Goal: Task Accomplishment & Management: Manage account settings

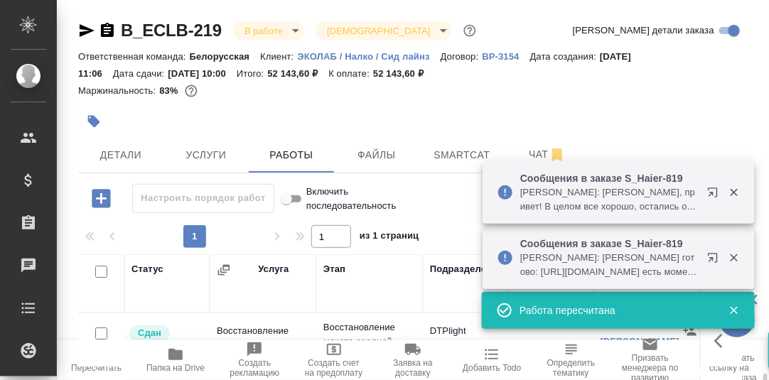
scroll to position [149, 0]
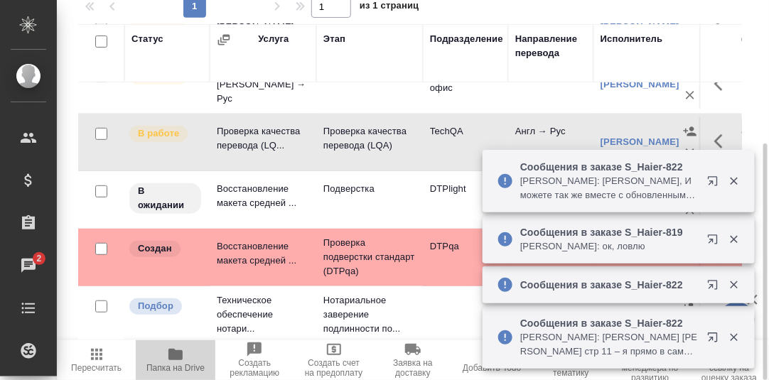
click at [178, 356] on icon "button" at bounding box center [175, 354] width 14 height 11
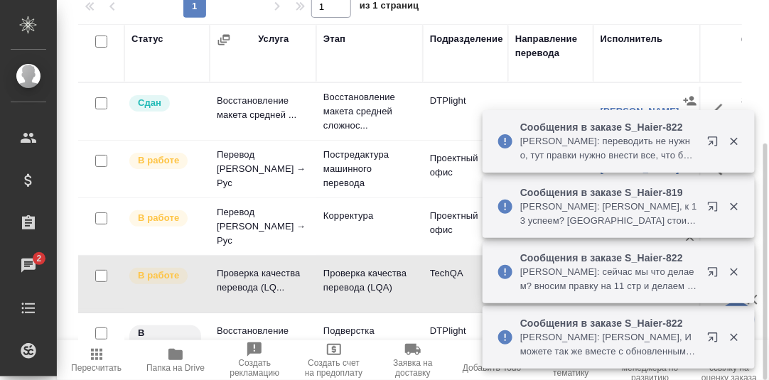
scroll to position [0, 0]
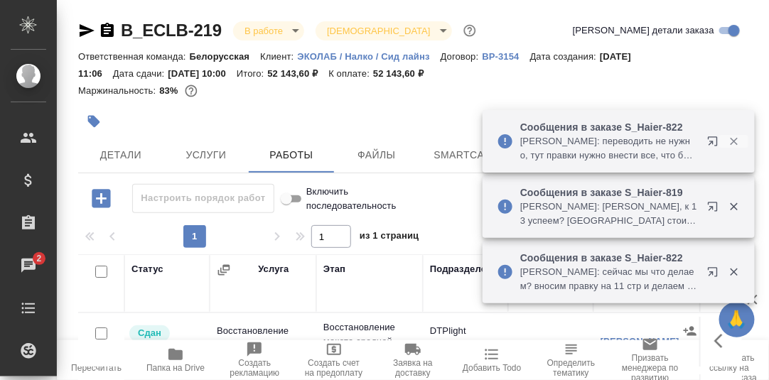
click at [737, 140] on icon "button" at bounding box center [734, 141] width 13 height 13
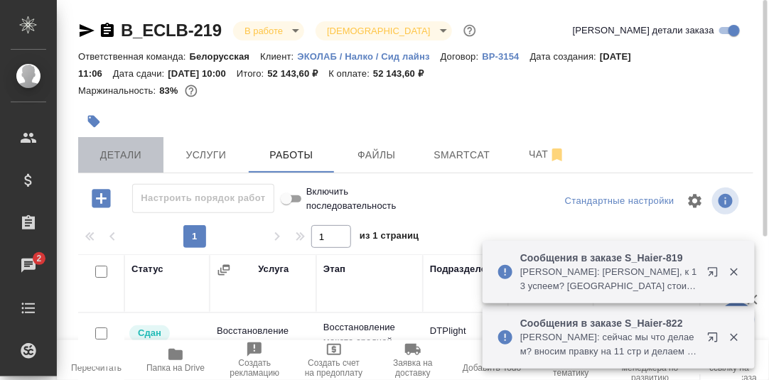
click at [129, 157] on span "Детали" at bounding box center [121, 155] width 68 height 18
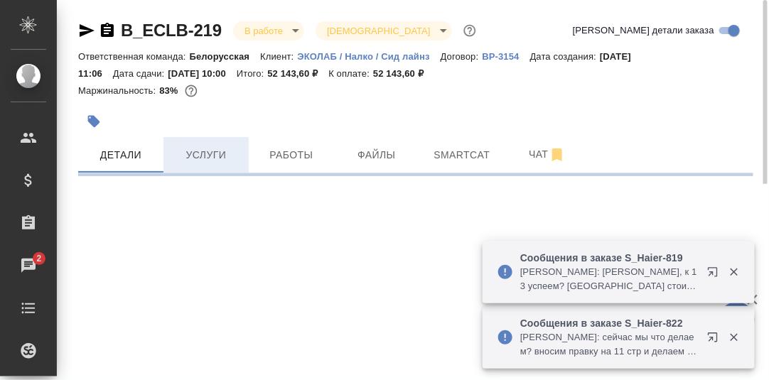
select select "RU"
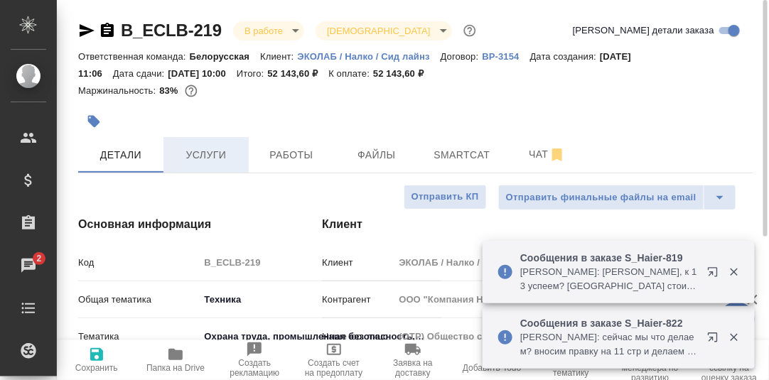
type textarea "x"
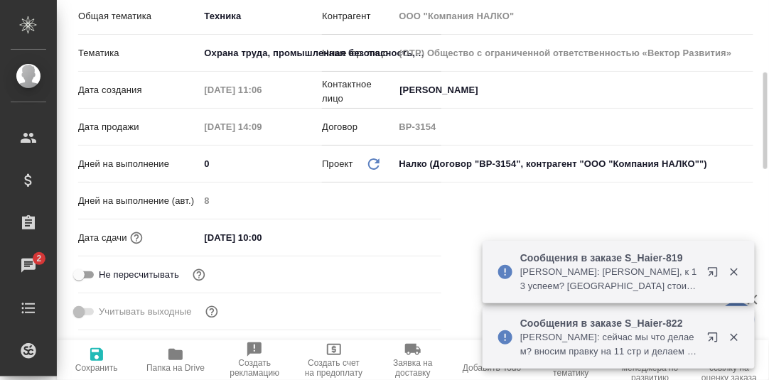
type input "[PERSON_NAME]"
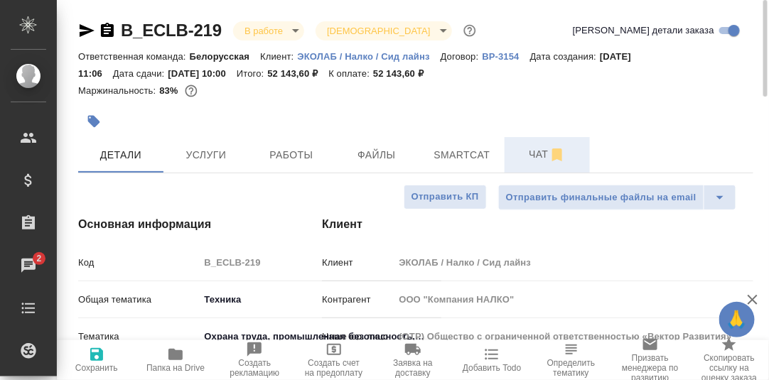
drag, startPoint x: 539, startPoint y: 156, endPoint x: 512, endPoint y: 183, distance: 37.2
click at [539, 156] on span "Чат" at bounding box center [547, 155] width 68 height 18
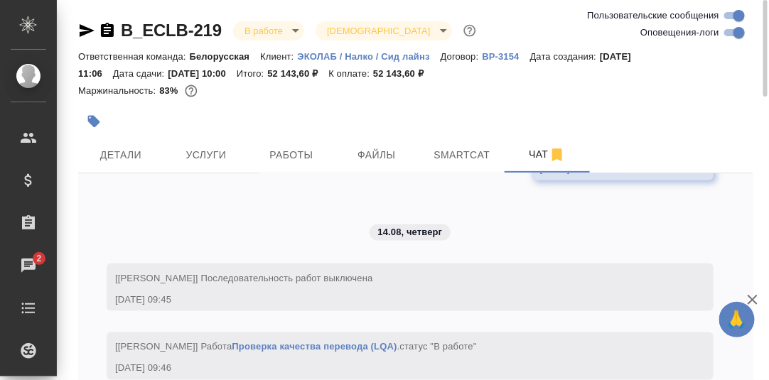
scroll to position [86, 0]
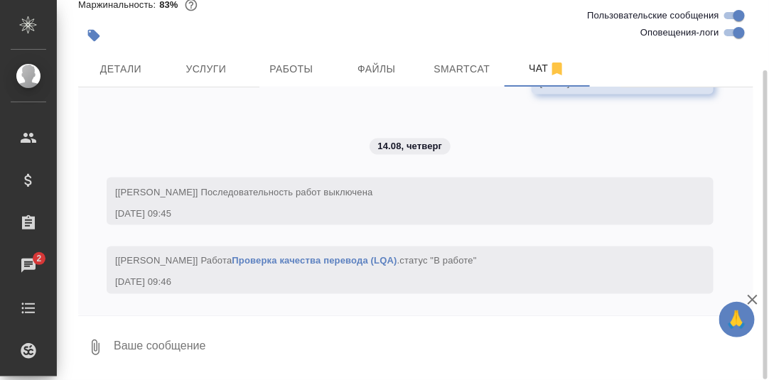
click at [165, 336] on textarea at bounding box center [432, 347] width 641 height 48
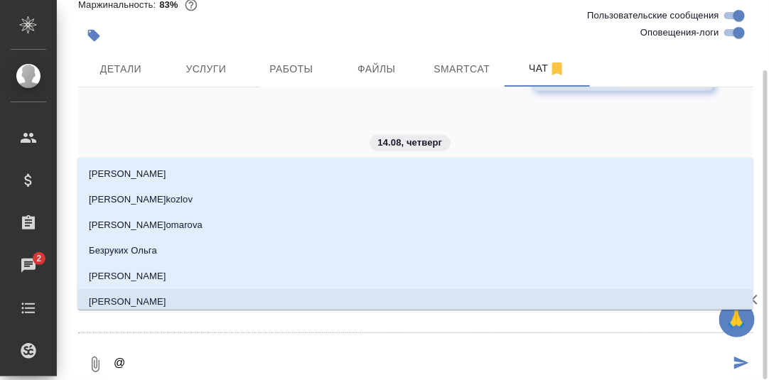
type textarea "@Б"
type input "Б"
type textarea "@Бе"
type input "Бе"
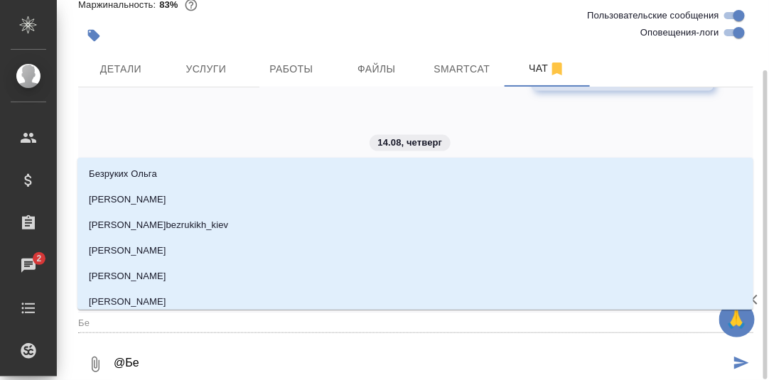
type textarea "@Бел"
type input "Бел"
type textarea "@Беля"
type input "Беля"
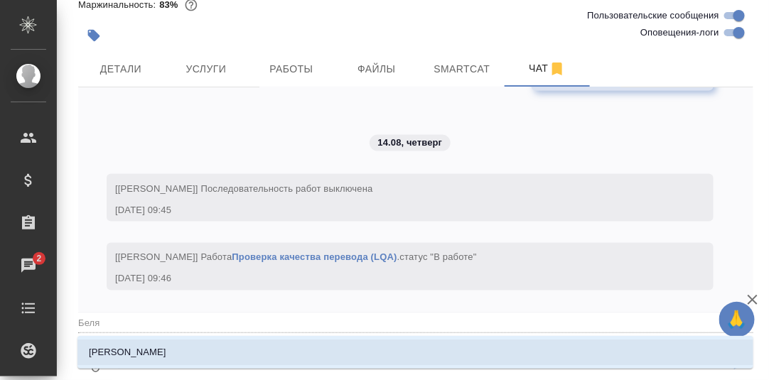
click at [160, 350] on li "[PERSON_NAME]" at bounding box center [415, 353] width 676 height 26
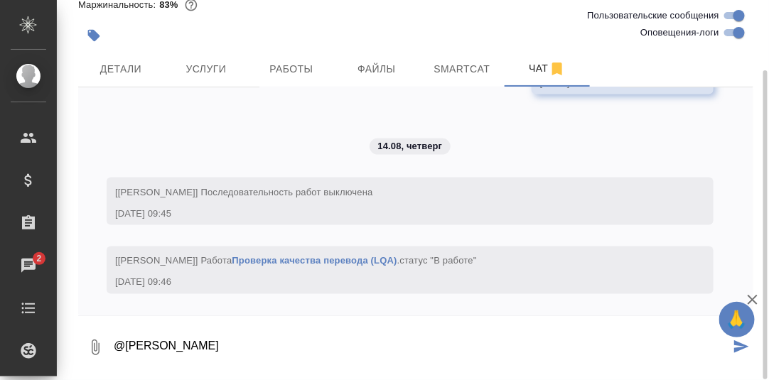
click at [210, 345] on textarea "@[PERSON_NAME]" at bounding box center [421, 347] width 618 height 48
paste textarea "[URL][DOMAIN_NAME]"
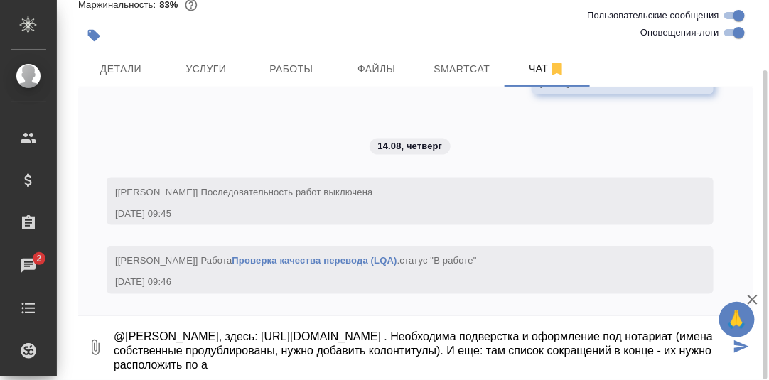
scroll to position [23, 0]
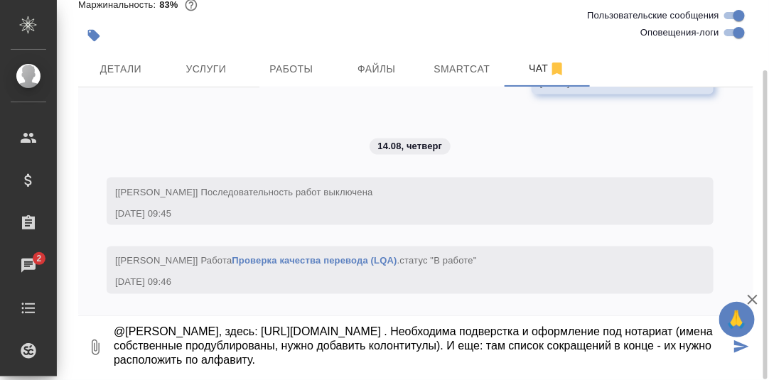
click at [585, 352] on textarea "@[PERSON_NAME], здесь: [URL][DOMAIN_NAME] . Необходима подверстка и оформление …" at bounding box center [421, 347] width 618 height 48
click at [286, 365] on textarea "@[PERSON_NAME], здесь: [URL][DOMAIN_NAME] . Необходима подверстка и оформление …" at bounding box center [421, 347] width 618 height 48
type textarea "@[PERSON_NAME], здесь: [URL][DOMAIN_NAME] . Необходима подверстка и оформление …"
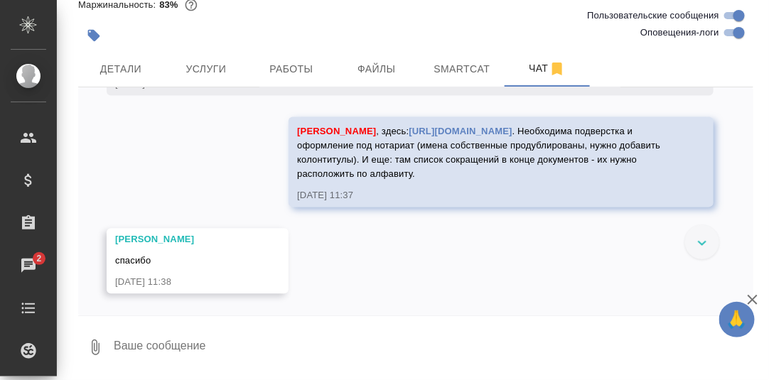
scroll to position [7925, 0]
click at [294, 68] on span "Работы" at bounding box center [291, 69] width 68 height 18
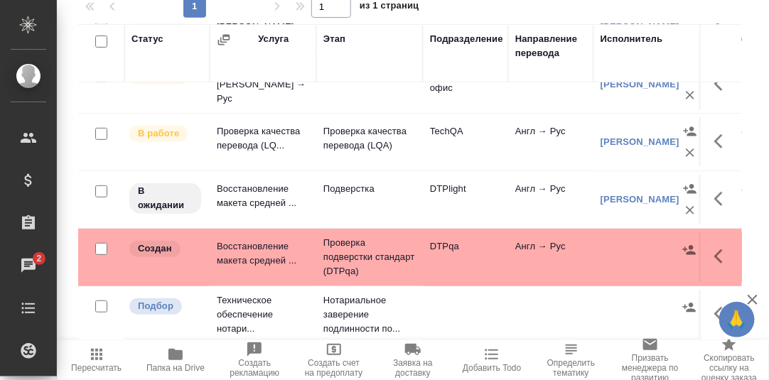
scroll to position [78, 0]
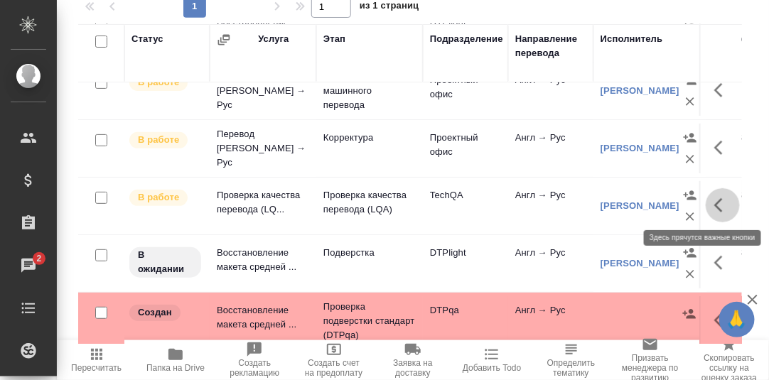
click at [714, 203] on icon "button" at bounding box center [722, 205] width 17 height 17
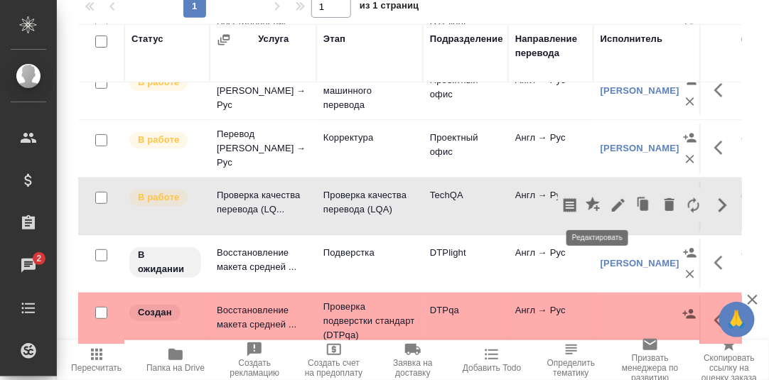
click at [612, 208] on icon "button" at bounding box center [618, 205] width 13 height 13
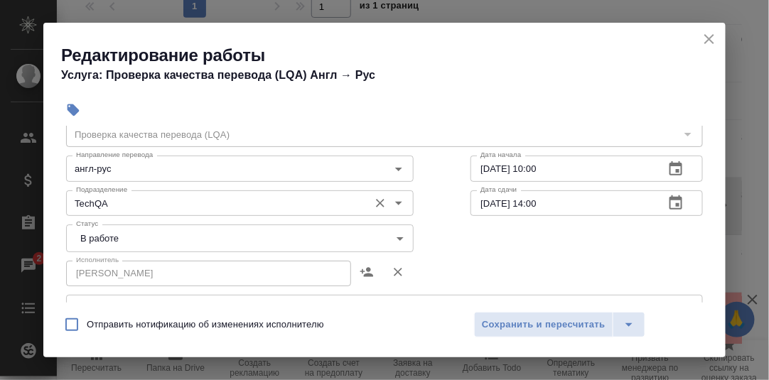
scroll to position [70, 0]
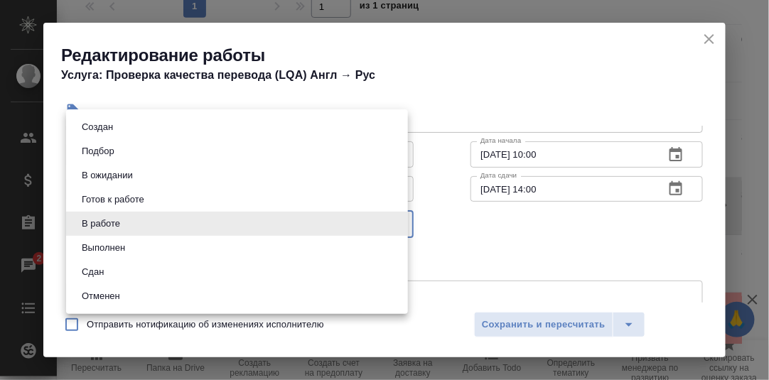
click at [394, 221] on body "🙏 .cls-1 fill:#fff; AWATERA [PERSON_NAME] d.rumyantseva Клиенты Спецификации За…" at bounding box center [384, 190] width 769 height 380
drag, startPoint x: 133, startPoint y: 272, endPoint x: 186, endPoint y: 259, distance: 54.8
click at [136, 269] on li "Сдан" at bounding box center [237, 272] width 342 height 24
type input "closed"
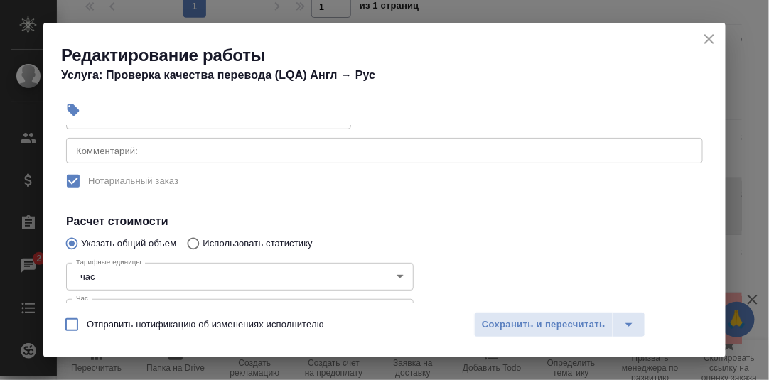
scroll to position [284, 0]
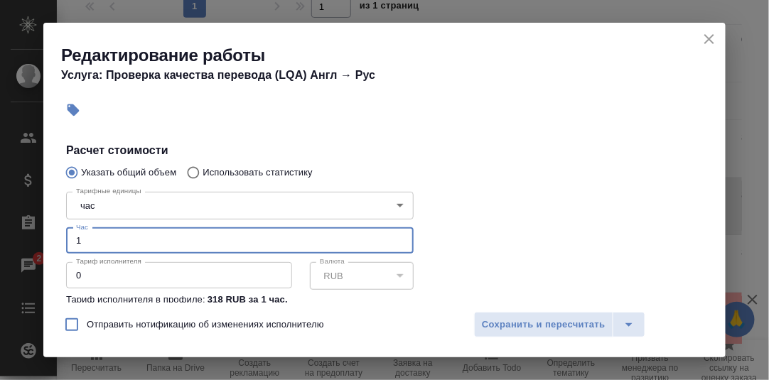
drag, startPoint x: 81, startPoint y: 240, endPoint x: 72, endPoint y: 241, distance: 8.6
click at [72, 241] on input "1" at bounding box center [240, 241] width 348 height 26
type input "2"
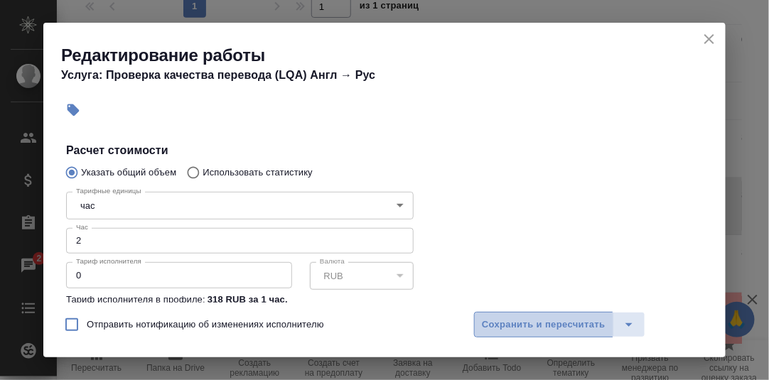
click at [531, 323] on span "Сохранить и пересчитать" at bounding box center [544, 325] width 124 height 16
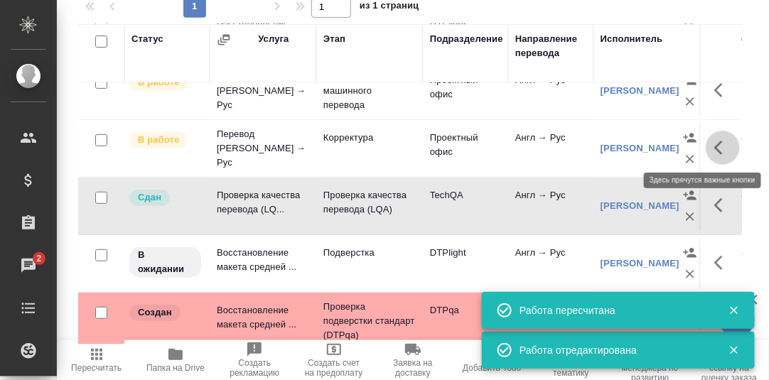
click at [714, 146] on icon "button" at bounding box center [718, 148] width 9 height 14
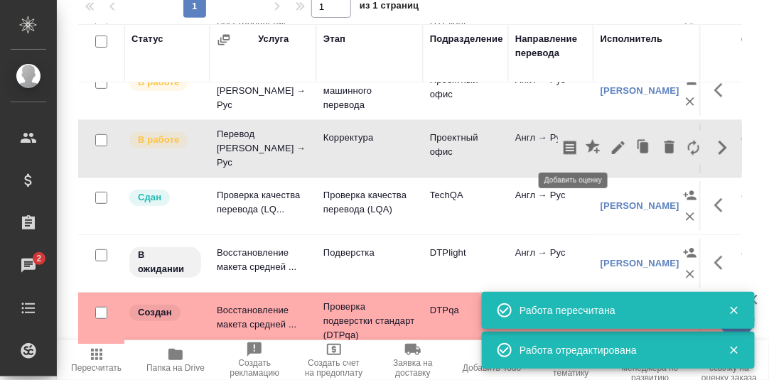
click at [586, 143] on icon "button" at bounding box center [593, 146] width 14 height 14
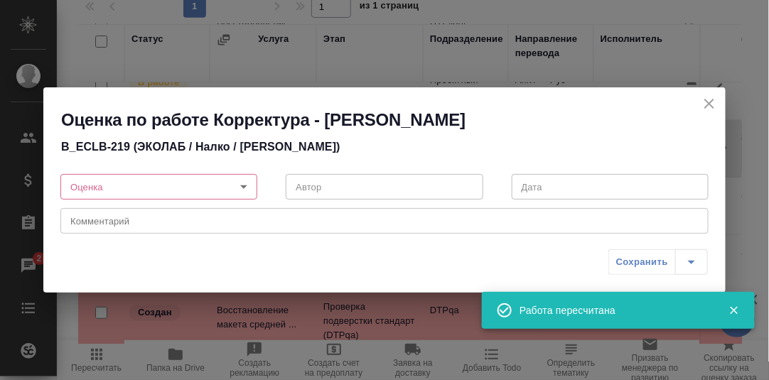
click at [247, 188] on body "🙏 .cls-1 fill:#fff; AWATERA [PERSON_NAME] d.rumyantseva Клиенты Спецификации За…" at bounding box center [384, 190] width 769 height 380
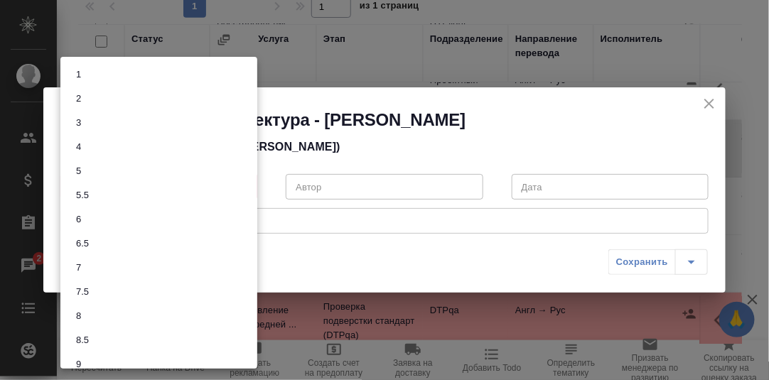
click at [109, 317] on li "8" at bounding box center [158, 316] width 197 height 24
type input "8"
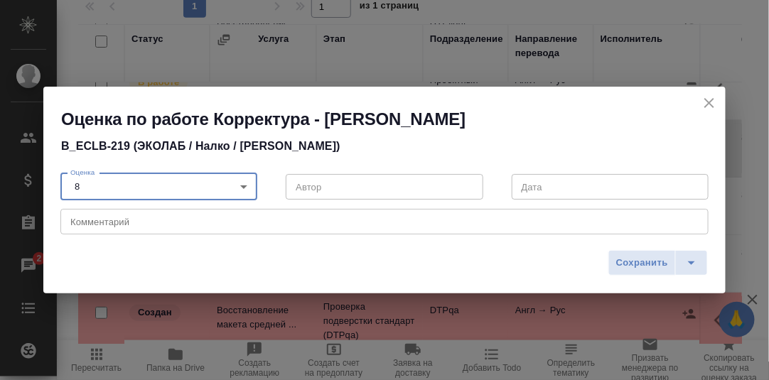
click at [108, 217] on textarea at bounding box center [384, 222] width 628 height 11
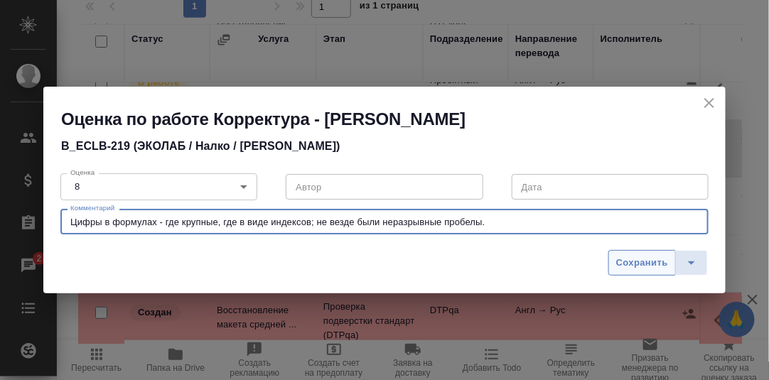
type textarea "Цифры в формулах - где крупные, где в виде индексов; не везде были неразрывные …"
click at [645, 263] on span "Сохранить" at bounding box center [642, 263] width 52 height 16
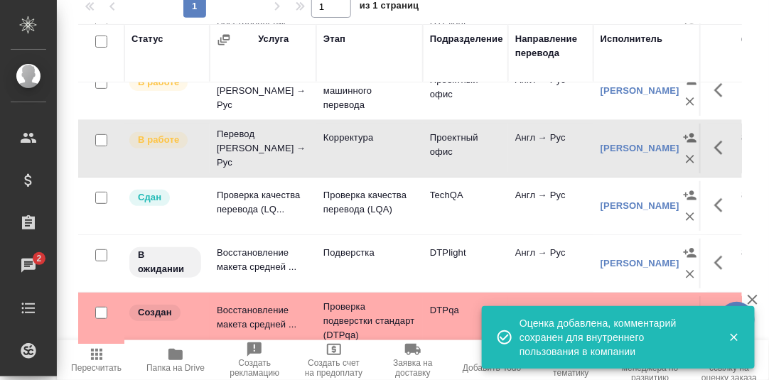
scroll to position [7, 0]
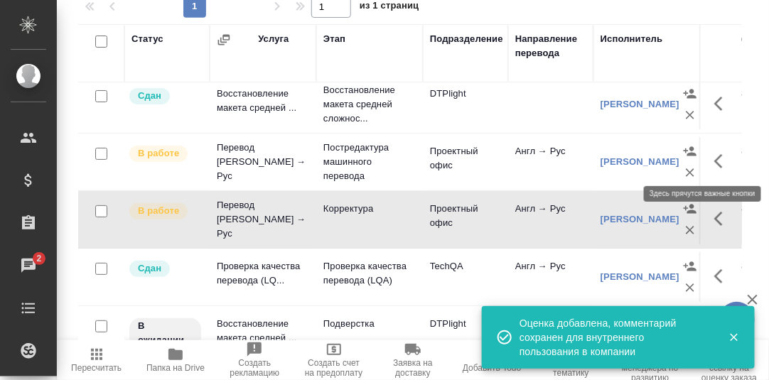
click at [714, 158] on icon "button" at bounding box center [718, 161] width 9 height 14
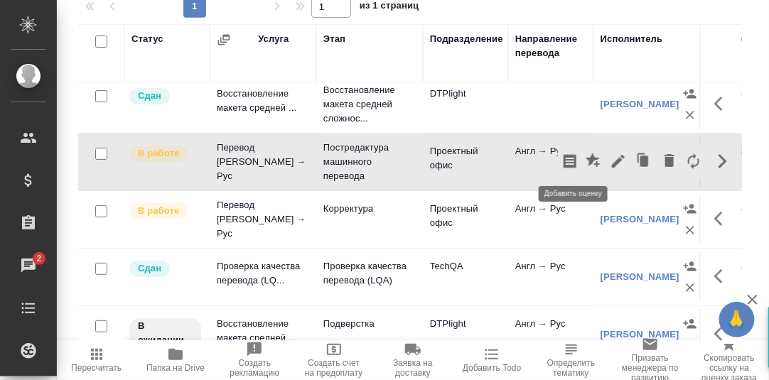
click at [586, 156] on icon "button" at bounding box center [593, 160] width 14 height 14
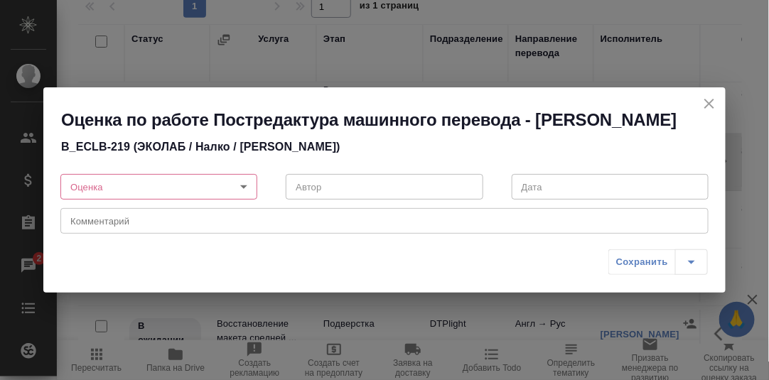
click at [245, 187] on body "🙏 .cls-1 fill:#fff; AWATERA [PERSON_NAME] d.rumyantseva Клиенты Спецификации За…" at bounding box center [384, 190] width 769 height 380
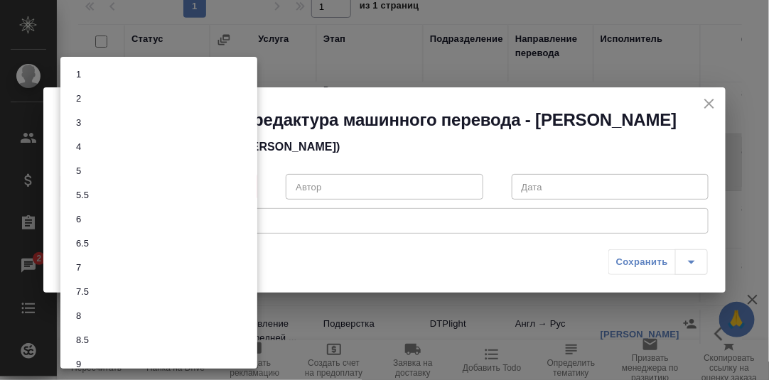
click at [95, 338] on li "8.5" at bounding box center [158, 340] width 197 height 24
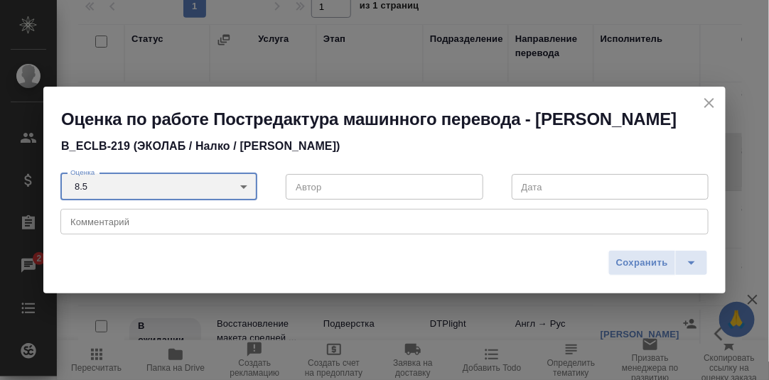
type input "8.5"
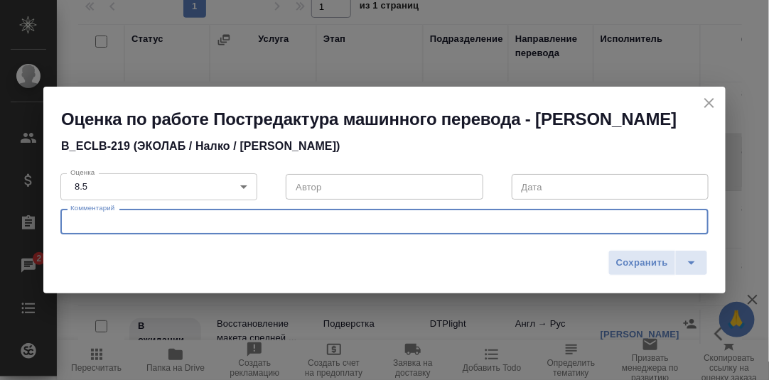
click at [116, 223] on textarea at bounding box center [384, 222] width 628 height 11
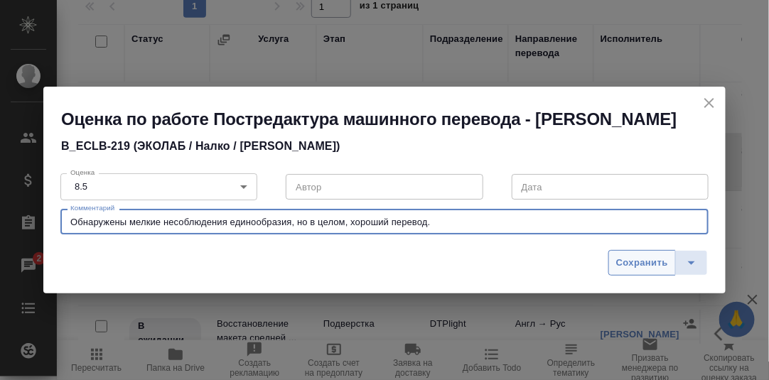
type textarea "Обнаружены мелкие несоблюдения единообразия, но в целом, хороший перевод."
drag, startPoint x: 638, startPoint y: 264, endPoint x: 585, endPoint y: 276, distance: 54.7
click at [638, 263] on span "Сохранить" at bounding box center [642, 263] width 52 height 16
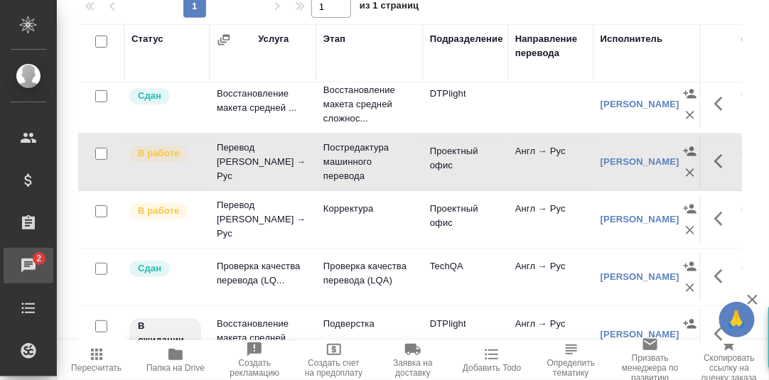
click at [28, 257] on div "Чаты" at bounding box center [11, 265] width 36 height 21
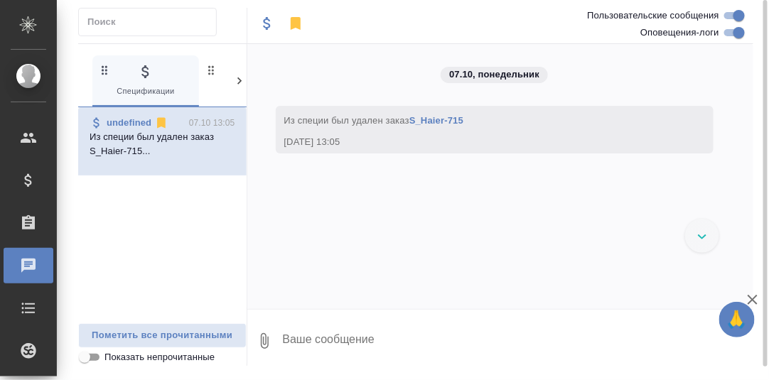
click at [237, 81] on icon at bounding box center [239, 81] width 14 height 14
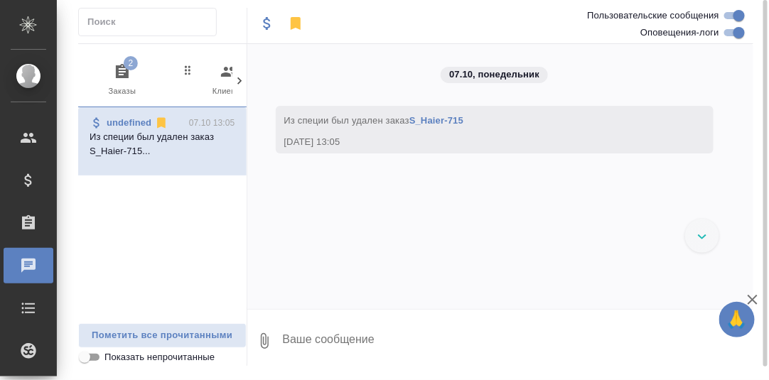
scroll to position [0, 139]
click at [111, 68] on icon "button" at bounding box center [113, 71] width 13 height 14
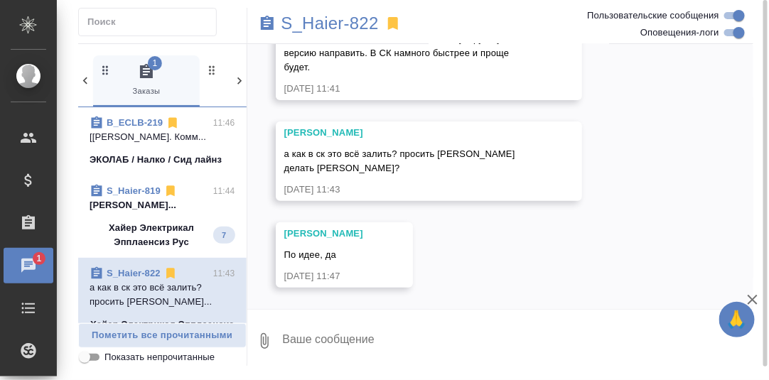
scroll to position [23251, 0]
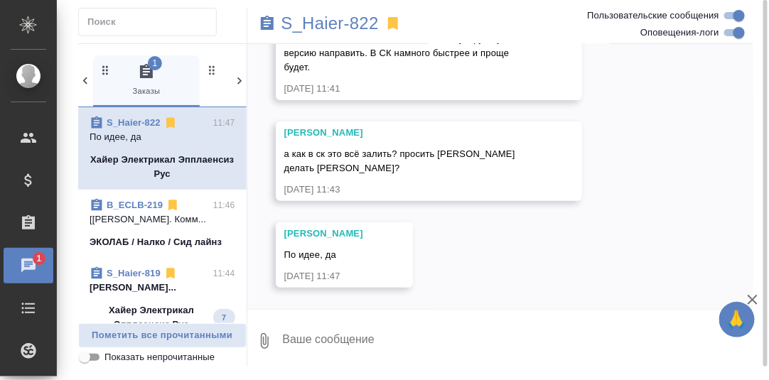
click at [328, 332] on textarea at bounding box center [517, 341] width 473 height 48
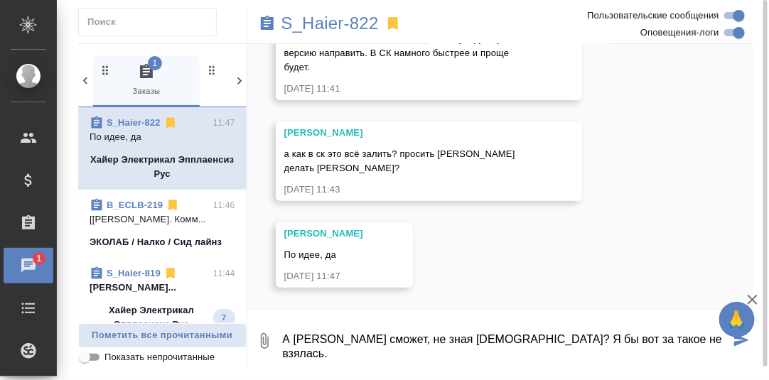
type textarea "А [PERSON_NAME] сможет, не зная [DEMOGRAPHIC_DATA]? Я бы вот за такое не взялас…"
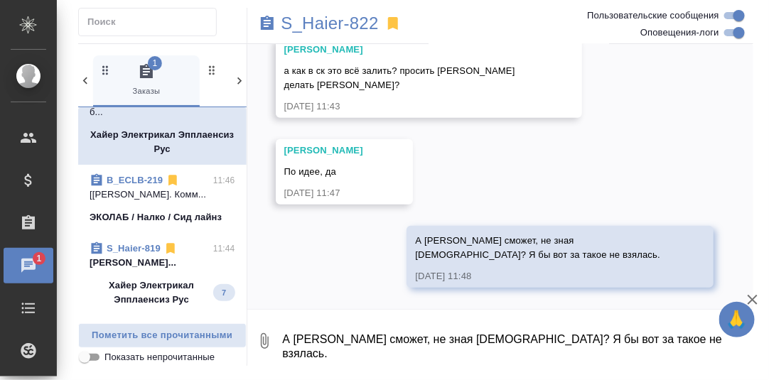
scroll to position [142, 0]
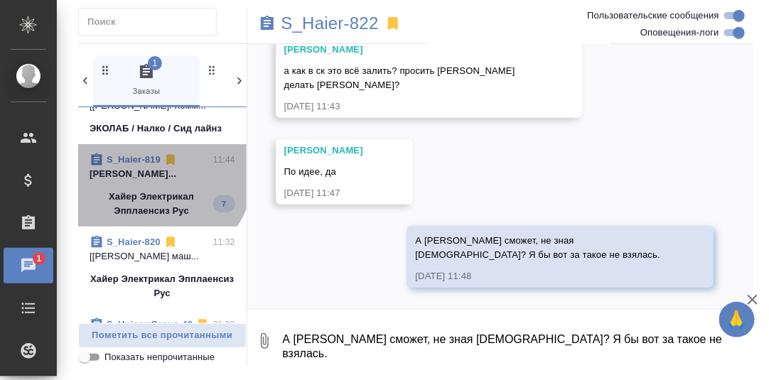
click at [139, 161] on link "S_Haier-819" at bounding box center [134, 159] width 54 height 11
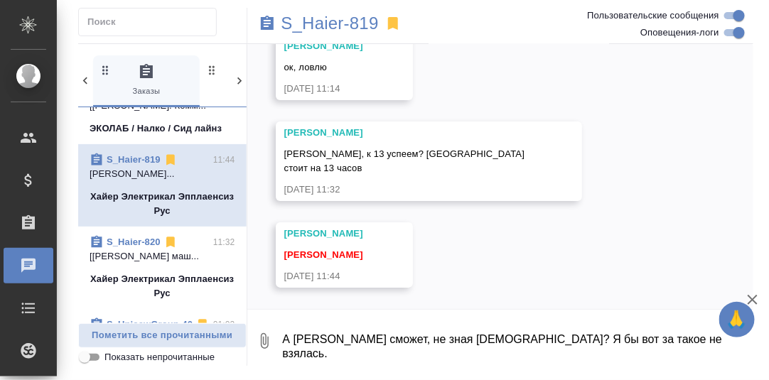
scroll to position [11661, 0]
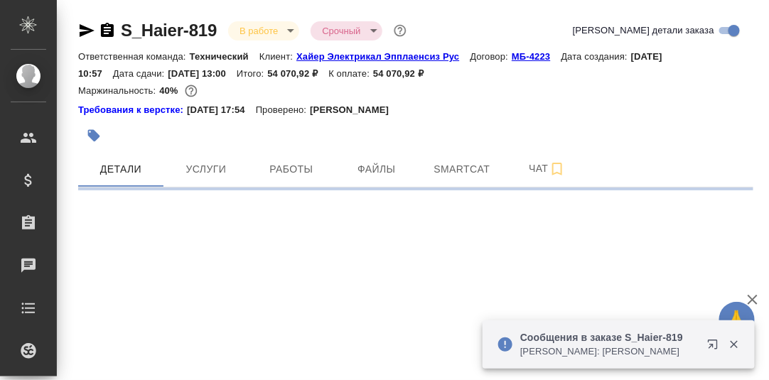
select select "RU"
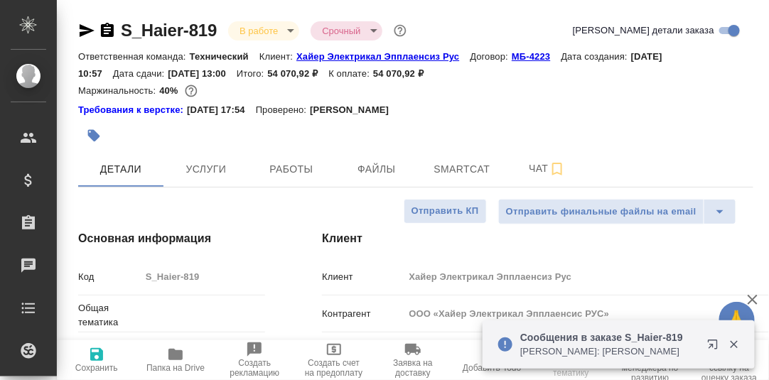
type textarea "x"
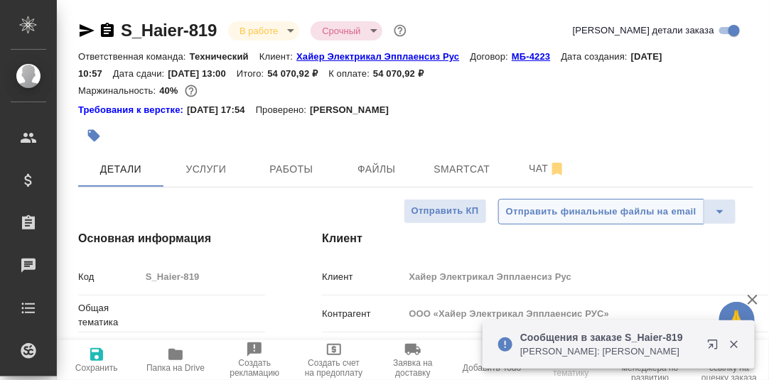
type textarea "x"
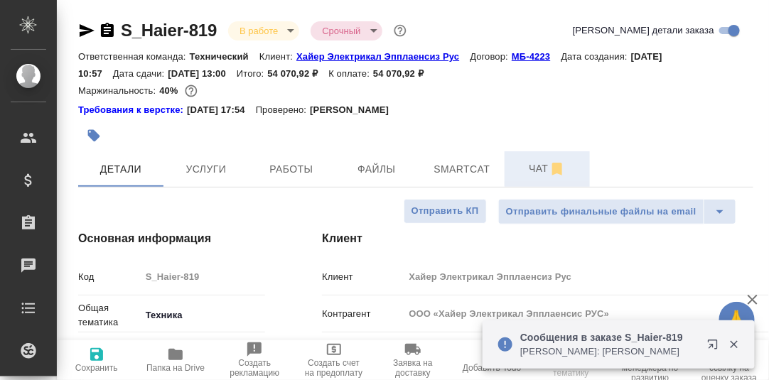
drag, startPoint x: 538, startPoint y: 171, endPoint x: 525, endPoint y: 184, distance: 18.1
click at [538, 172] on span "Чат" at bounding box center [547, 169] width 68 height 18
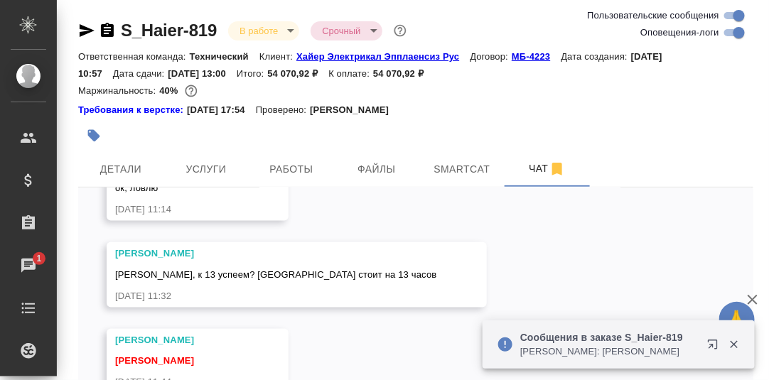
scroll to position [10873, 0]
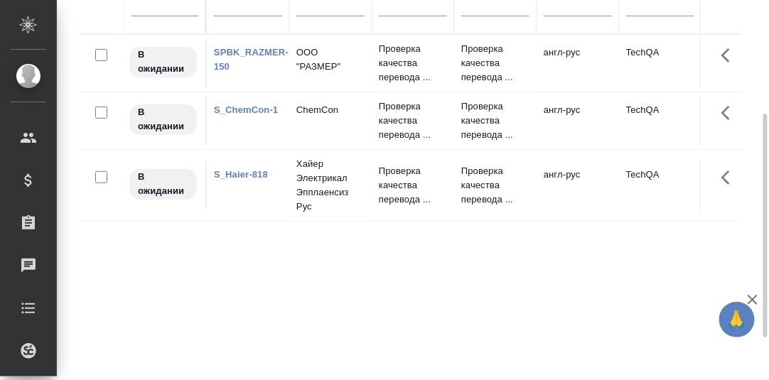
scroll to position [122, 0]
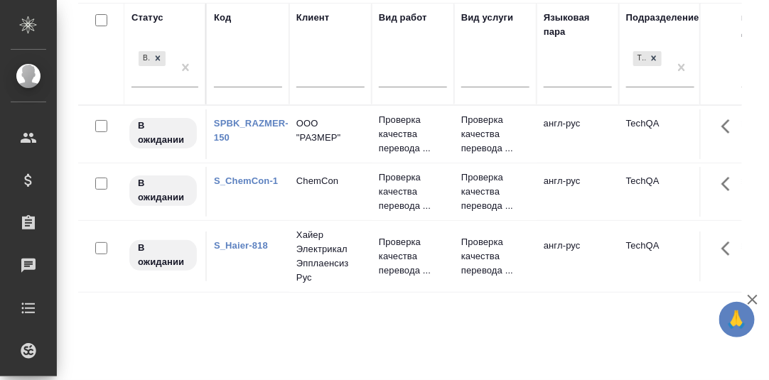
click at [235, 251] on link "S_Haier-818" at bounding box center [241, 245] width 54 height 11
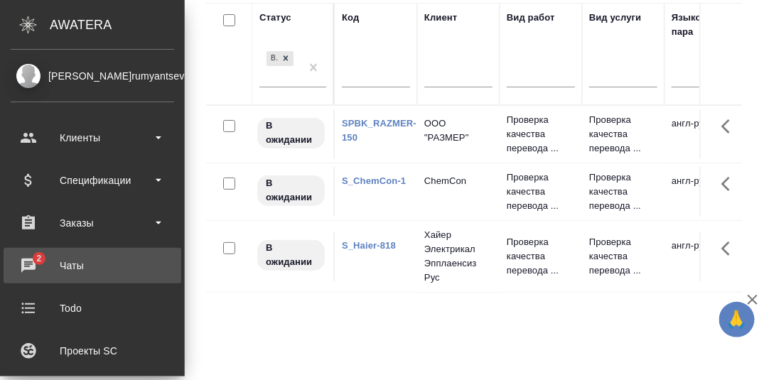
click at [26, 262] on div "Чаты" at bounding box center [92, 265] width 163 height 21
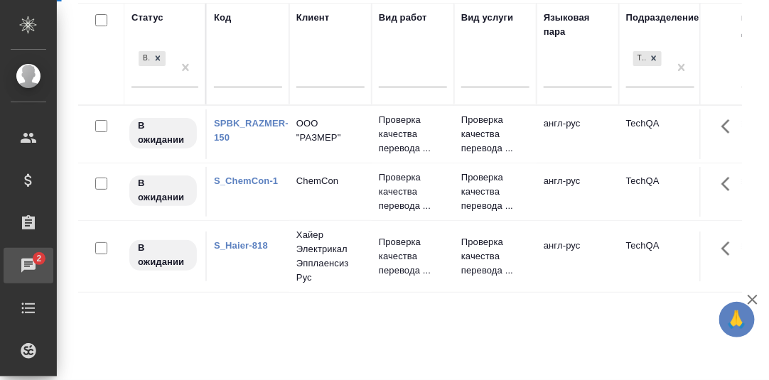
click at [26, 262] on div "Чаты" at bounding box center [11, 265] width 36 height 21
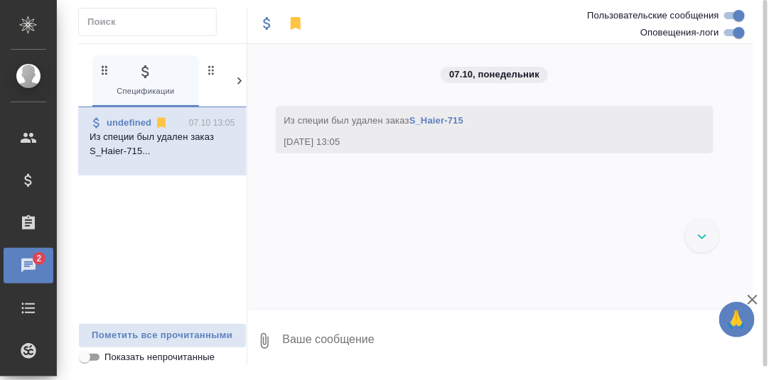
click at [238, 80] on icon at bounding box center [239, 81] width 14 height 14
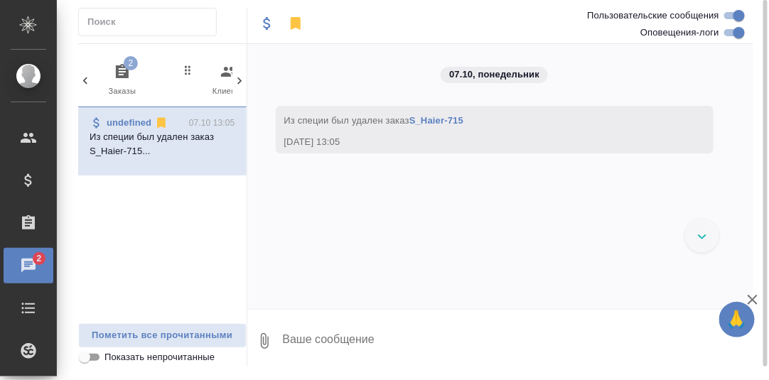
scroll to position [0, 139]
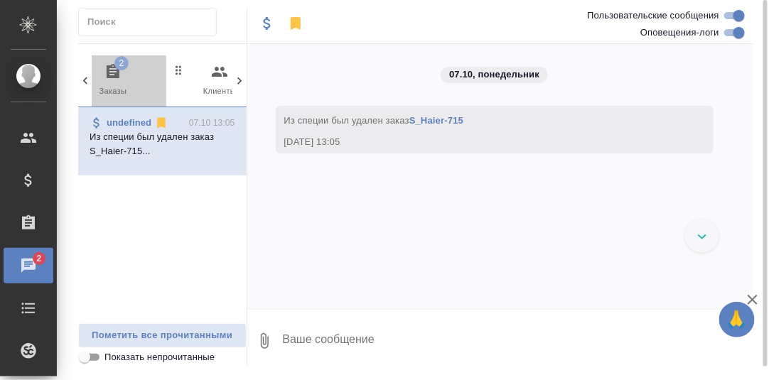
drag, startPoint x: 109, startPoint y: 73, endPoint x: 117, endPoint y: 75, distance: 8.6
click at [109, 73] on icon "button" at bounding box center [113, 71] width 13 height 14
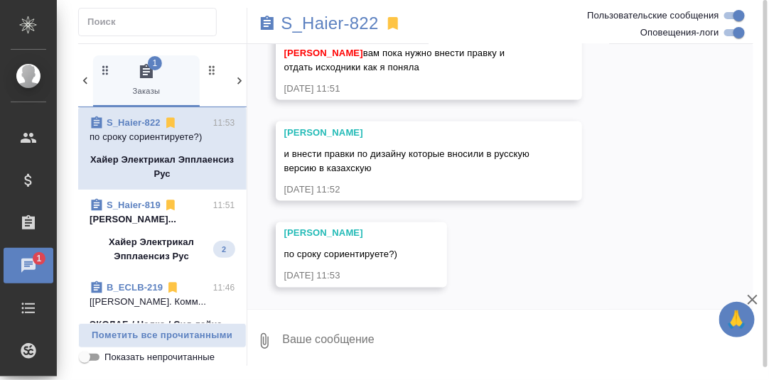
scroll to position [23672, 0]
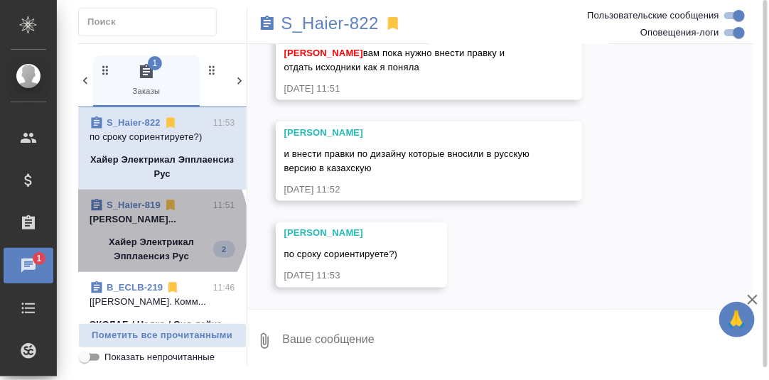
drag, startPoint x: 151, startPoint y: 225, endPoint x: 227, endPoint y: 234, distance: 76.5
click at [153, 225] on p "Белякова Юлия..." at bounding box center [163, 220] width 146 height 14
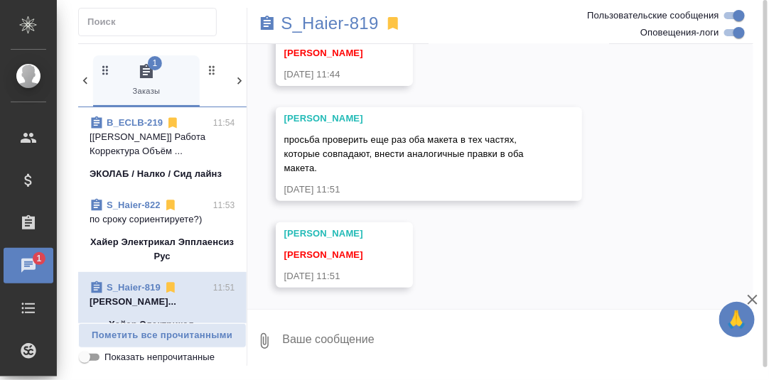
scroll to position [11863, 0]
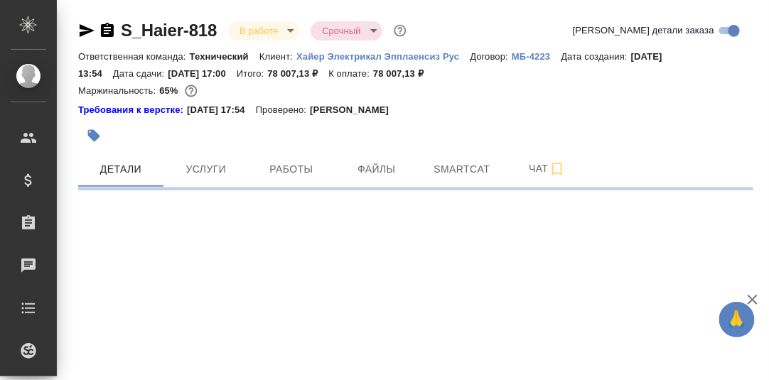
select select "RU"
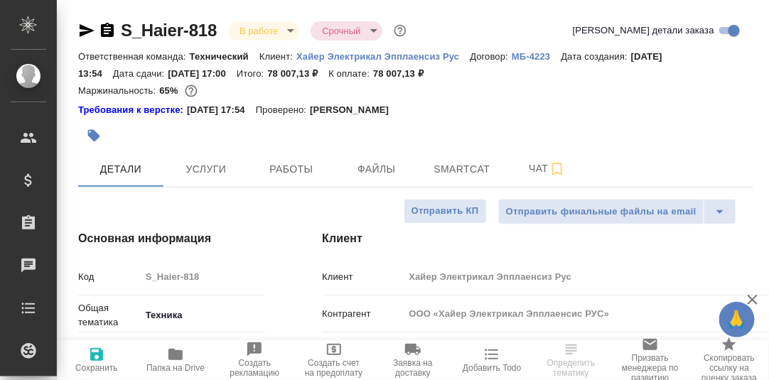
type textarea "x"
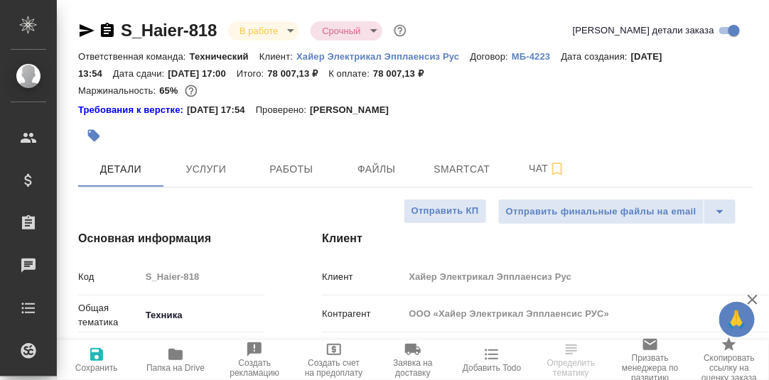
type textarea "x"
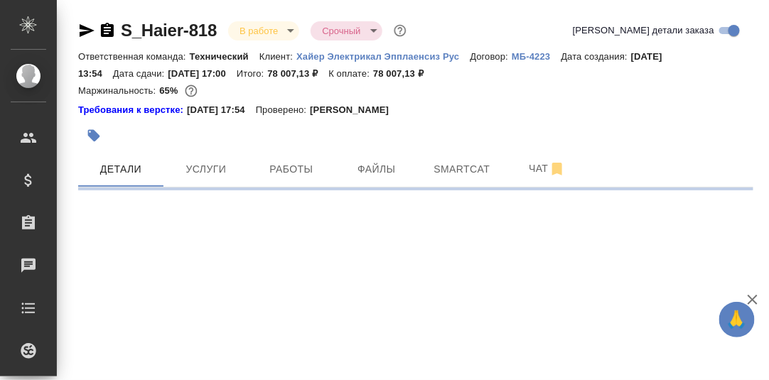
select select "RU"
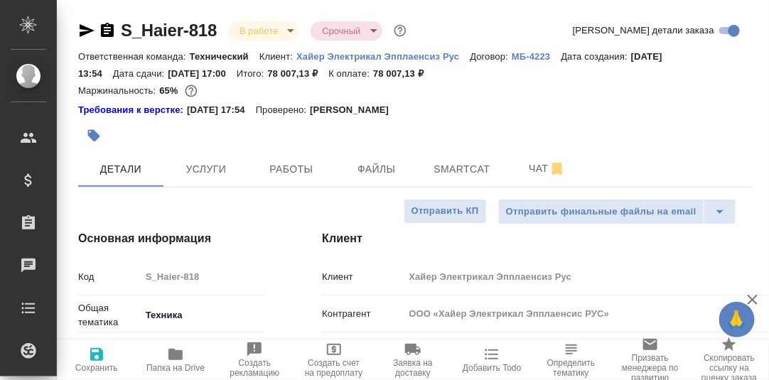
type textarea "x"
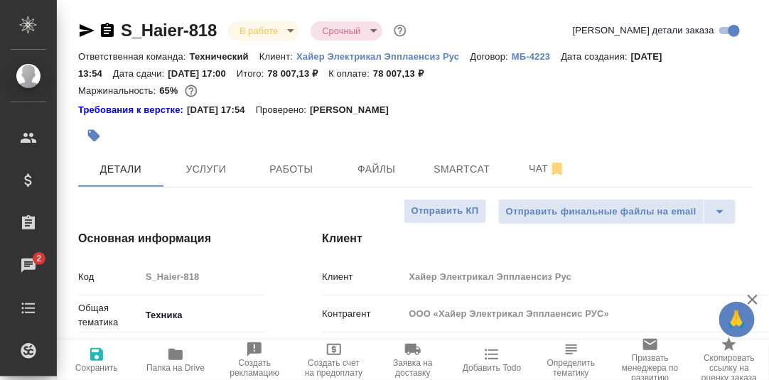
type textarea "x"
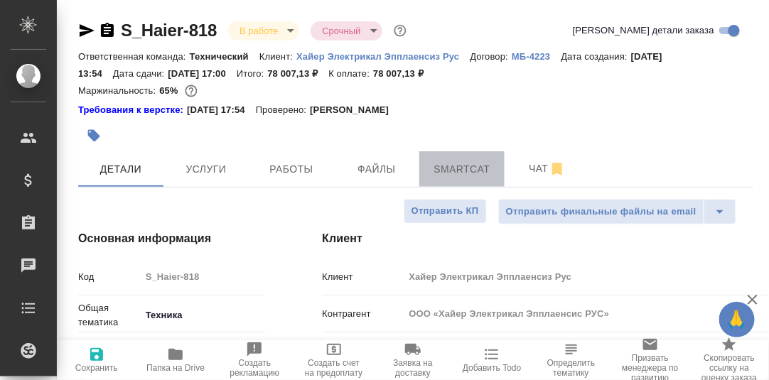
click at [457, 173] on span "Smartcat" at bounding box center [462, 170] width 68 height 18
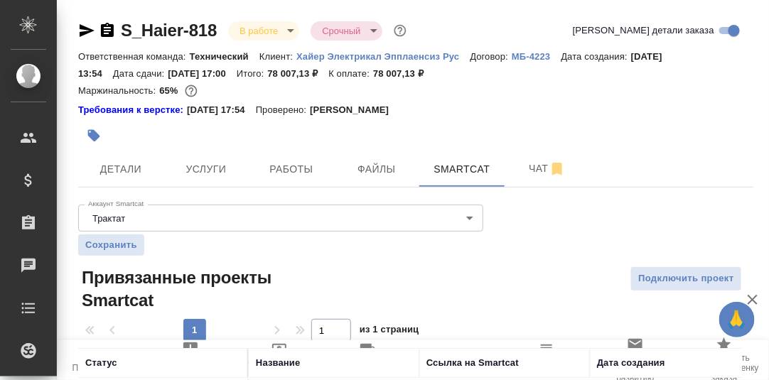
scroll to position [70, 0]
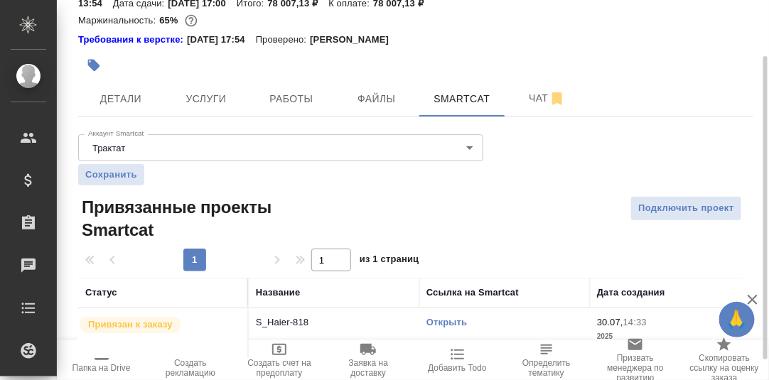
click at [451, 325] on link "Открыть" at bounding box center [446, 322] width 41 height 11
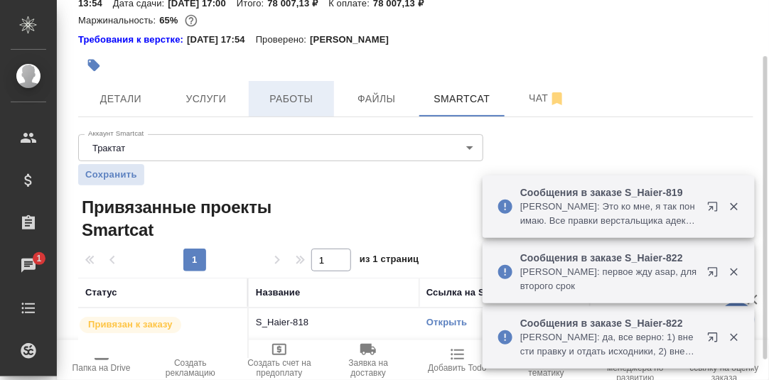
click at [289, 98] on span "Работы" at bounding box center [291, 99] width 68 height 18
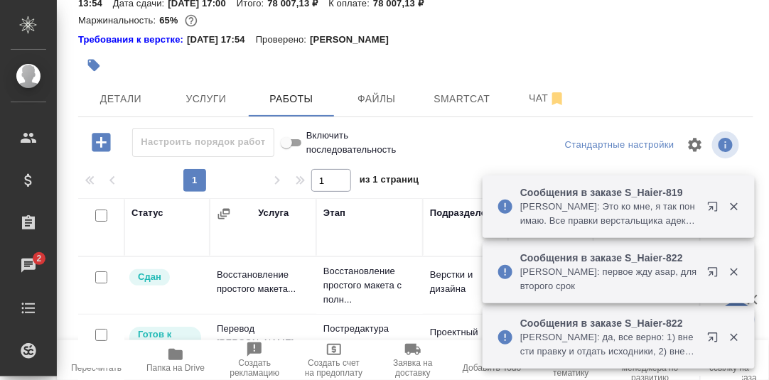
click at [734, 208] on icon "button" at bounding box center [734, 206] width 13 height 13
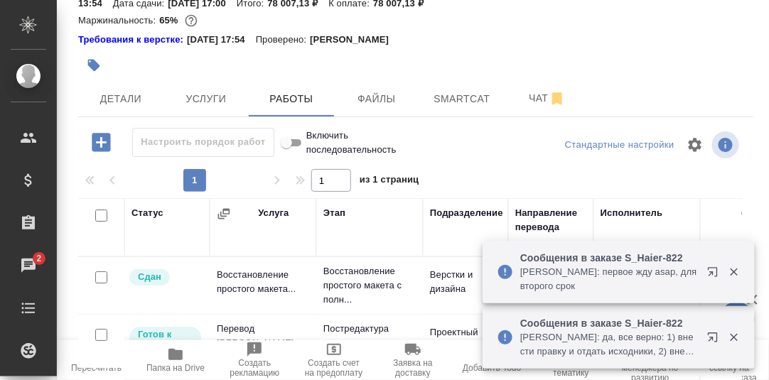
click at [737, 269] on icon "button" at bounding box center [734, 273] width 8 height 8
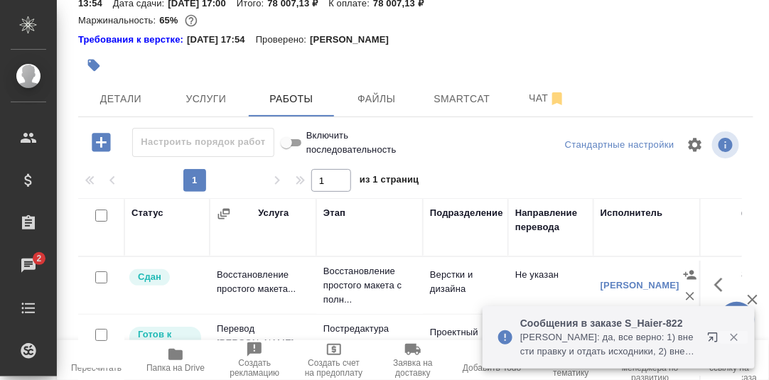
click at [736, 336] on icon "button" at bounding box center [734, 338] width 8 height 8
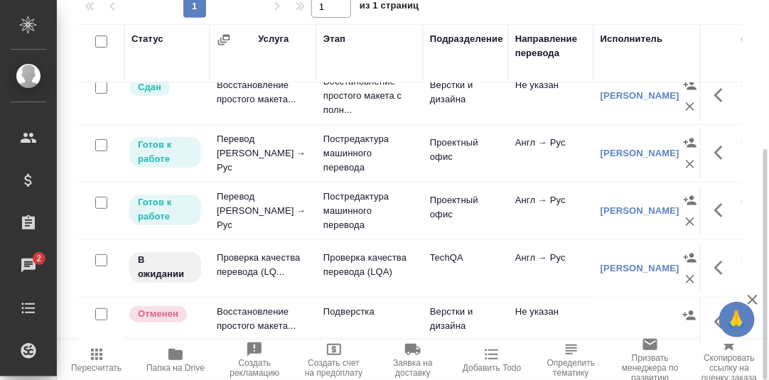
scroll to position [28, 0]
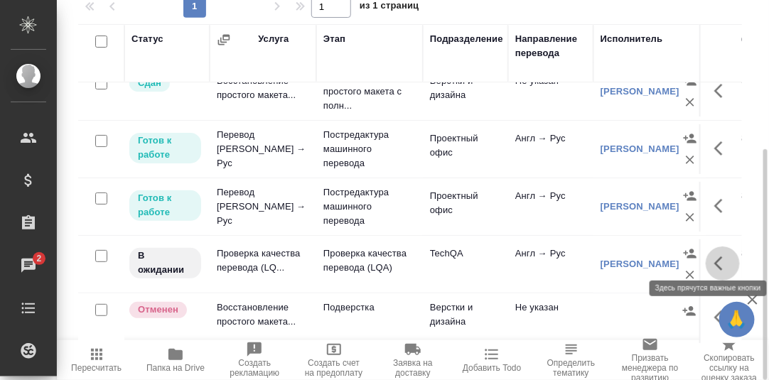
click at [714, 257] on icon "button" at bounding box center [718, 264] width 9 height 14
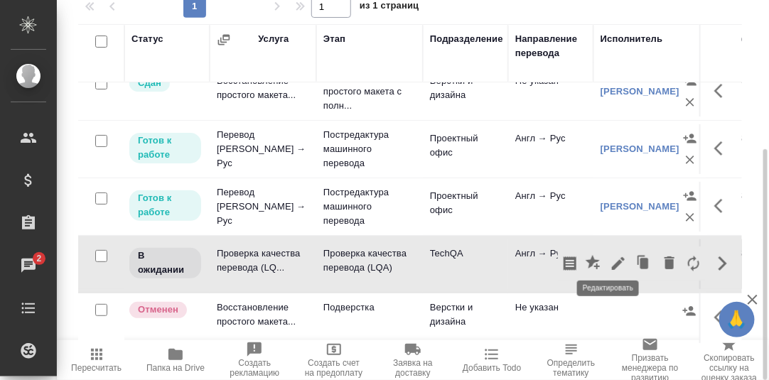
click at [612, 257] on icon "button" at bounding box center [618, 263] width 13 height 13
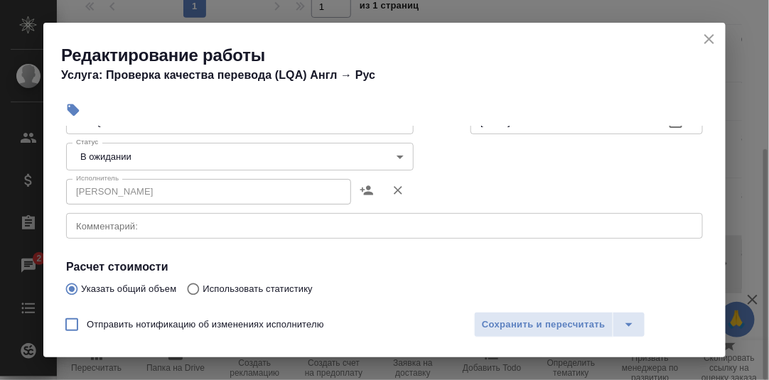
scroll to position [142, 0]
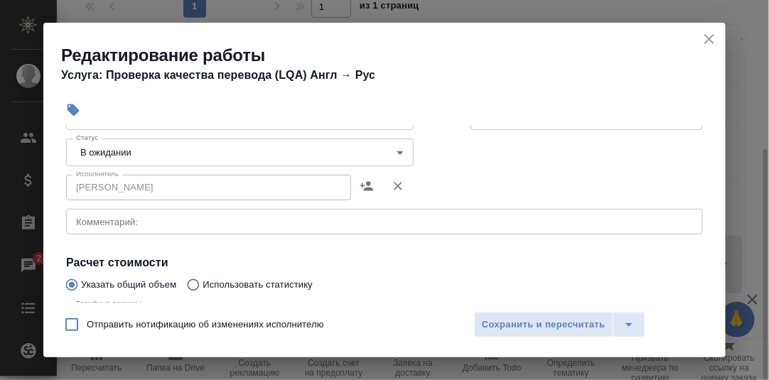
click at [394, 151] on body "🙏 .cls-1 fill:#fff; AWATERA Румянцева Дарья d.rumyantseva Клиенты Спецификации …" at bounding box center [384, 190] width 769 height 380
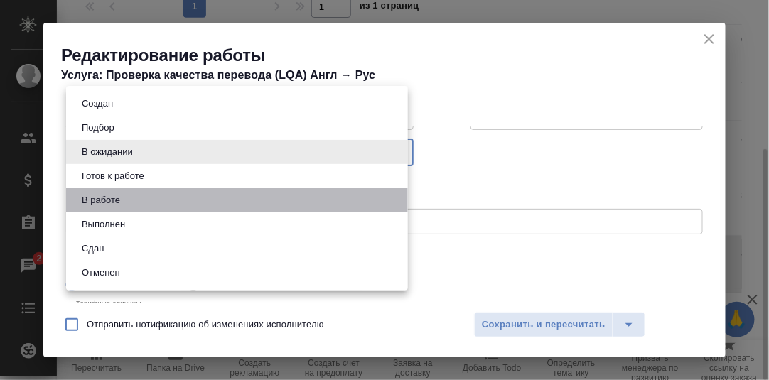
click at [123, 204] on button "В работе" at bounding box center [100, 201] width 47 height 16
type input "inProgress"
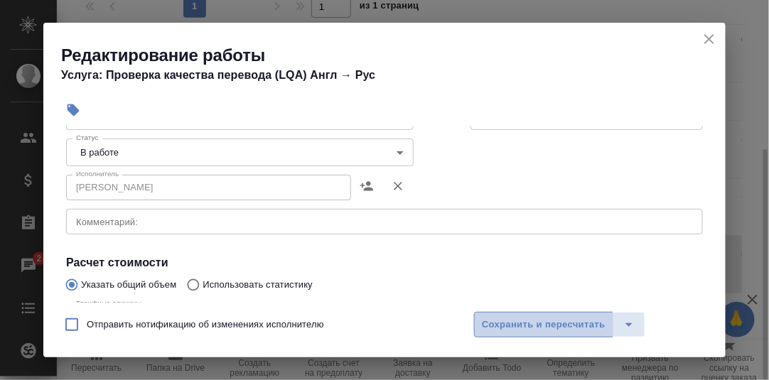
click at [505, 323] on span "Сохранить и пересчитать" at bounding box center [544, 325] width 124 height 16
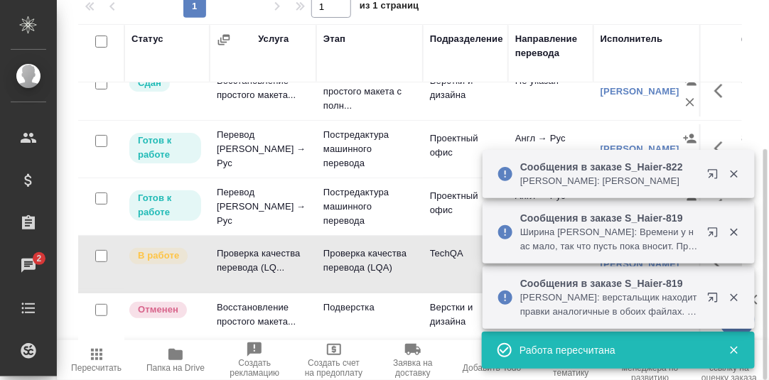
click at [170, 355] on icon "button" at bounding box center [175, 354] width 14 height 11
